Goal: Ask a question

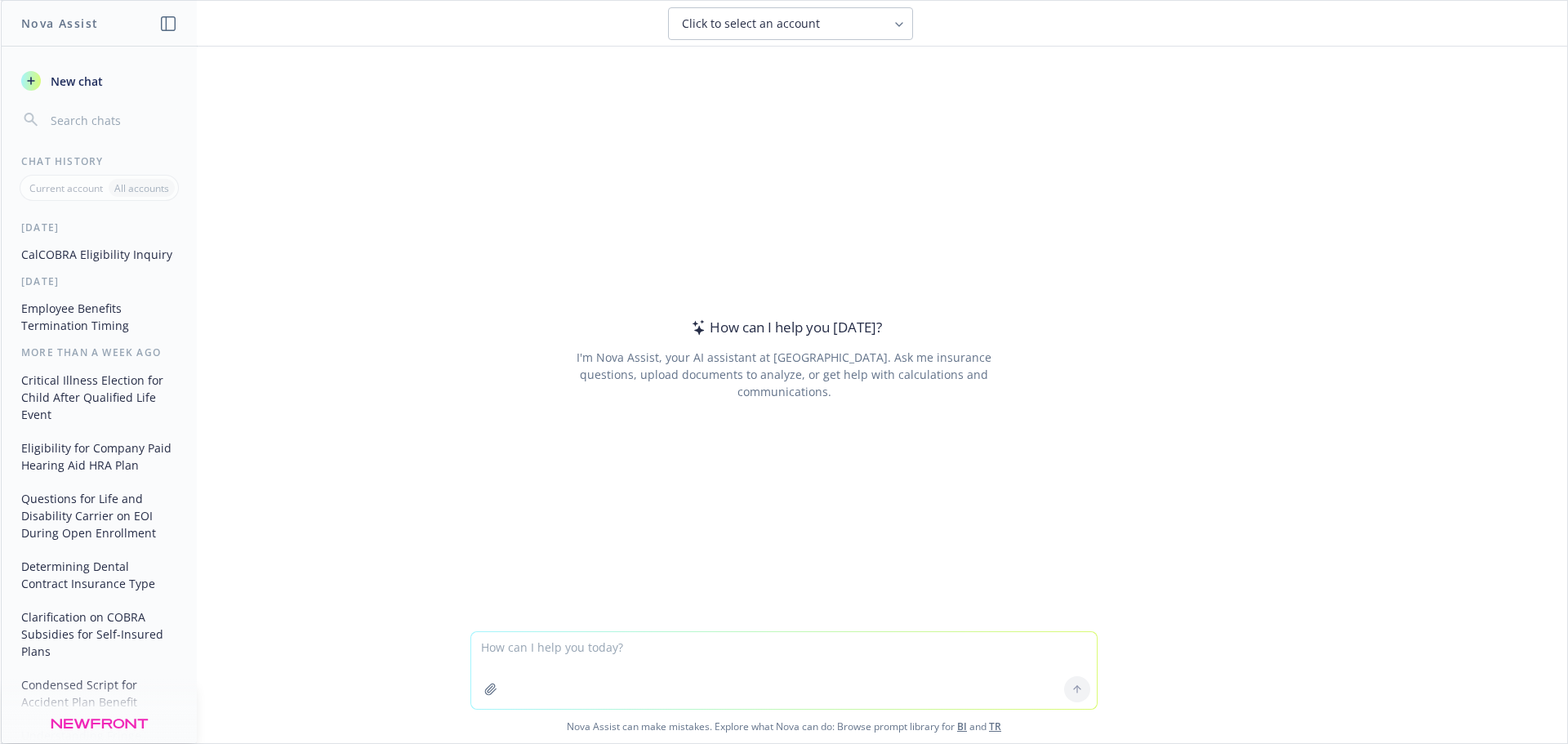
click at [592, 659] on textarea at bounding box center [784, 670] width 625 height 77
type textarea "What do you see as the primary challenge or roadblock in the voluntary / worksi…"
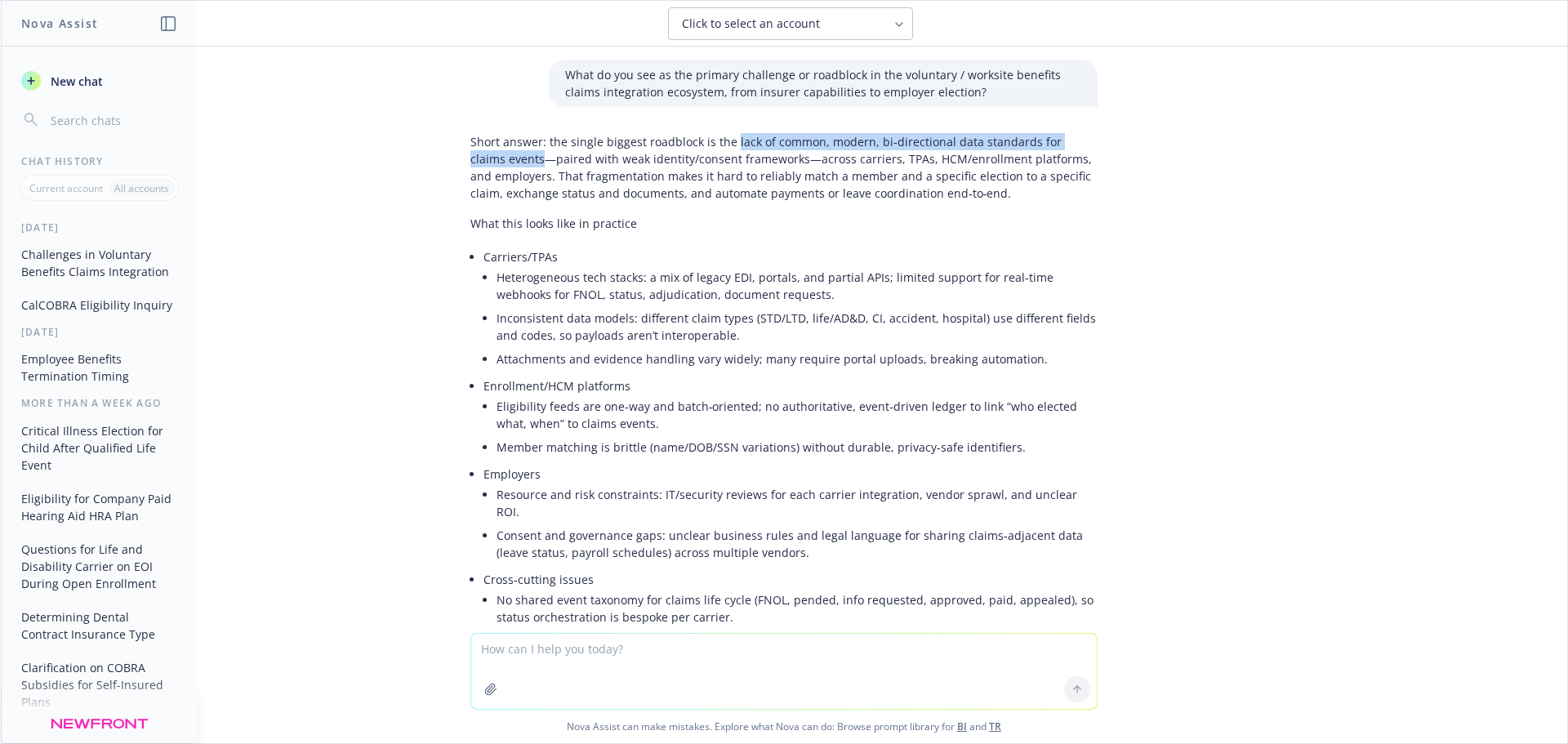
drag, startPoint x: 717, startPoint y: 140, endPoint x: 495, endPoint y: 159, distance: 222.8
click at [495, 160] on p "Short answer: the single biggest roadblock is the lack of common, modern, bi‑di…" at bounding box center [784, 167] width 627 height 69
click at [713, 141] on p "Short answer: the single biggest roadblock is the lack of common, modern, bi‑di…" at bounding box center [784, 167] width 627 height 69
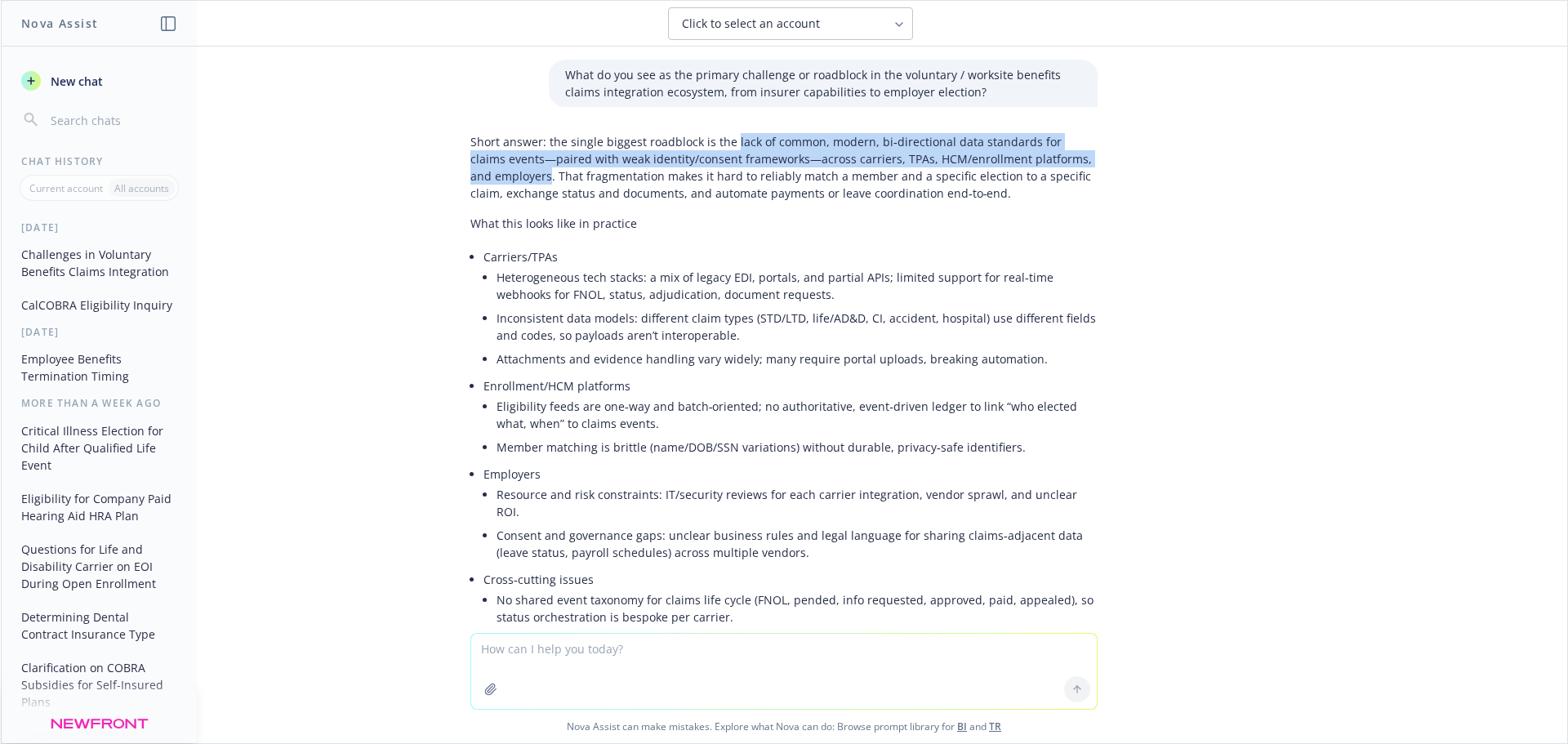
drag, startPoint x: 718, startPoint y: 142, endPoint x: 514, endPoint y: 176, distance: 206.8
click at [514, 176] on p "Short answer: the single biggest roadblock is the lack of common, modern, bi‑di…" at bounding box center [784, 167] width 627 height 69
copy p "lack of common, modern, bi‑directional data standards for claims events—paired …"
